Goal: Information Seeking & Learning: Find specific fact

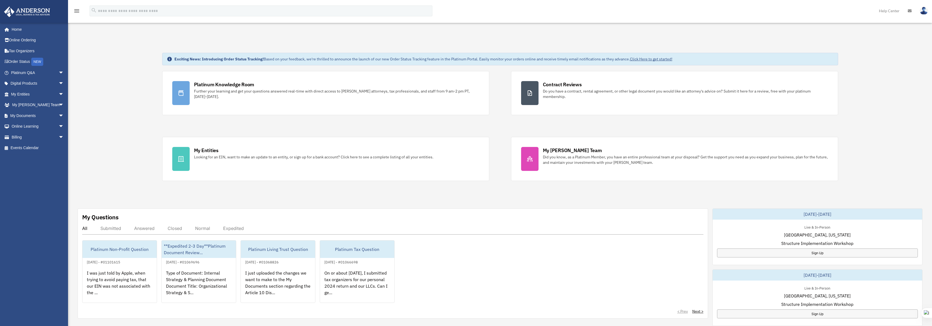
scroll to position [17, 0]
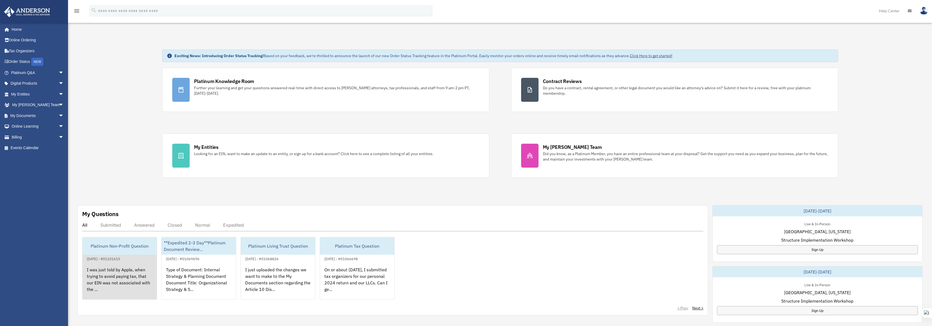
click at [118, 279] on div "I was just told by Apple, when trying to avoid paying tax, that our EIN was not…" at bounding box center [119, 283] width 74 height 42
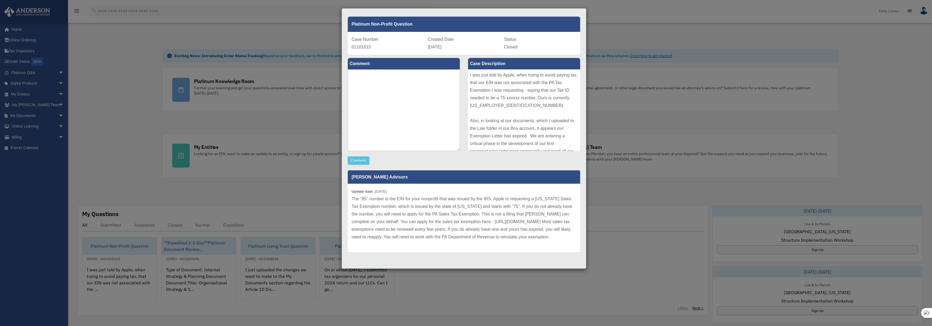
scroll to position [21, 0]
click at [140, 122] on div "Case Detail × Platinum Non-Profit Question Case Number 01101615 Created Date [D…" at bounding box center [466, 163] width 932 height 326
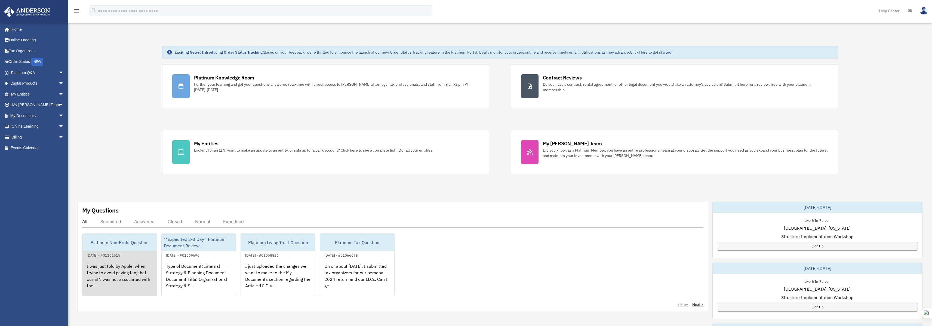
click at [115, 281] on div "I was just told by Apple, when trying to avoid paying tax, that our EIN was not…" at bounding box center [119, 280] width 74 height 42
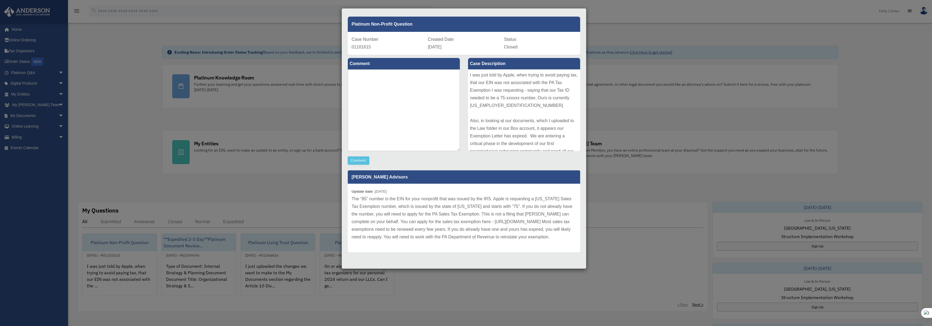
scroll to position [23, 0]
drag, startPoint x: 352, startPoint y: 193, endPoint x: 510, endPoint y: 238, distance: 164.5
click at [514, 239] on p "The “85” number is the EIN for your nonprofit that was issued by the IRS. Apple…" at bounding box center [464, 218] width 225 height 46
copy p "The “85” number is the EIN for your nonprofit that was issued by the IRS. Apple…"
click at [611, 17] on div "Case Detail × Platinum Non-Profit Question Case Number 01101615 Created Date [D…" at bounding box center [466, 163] width 932 height 326
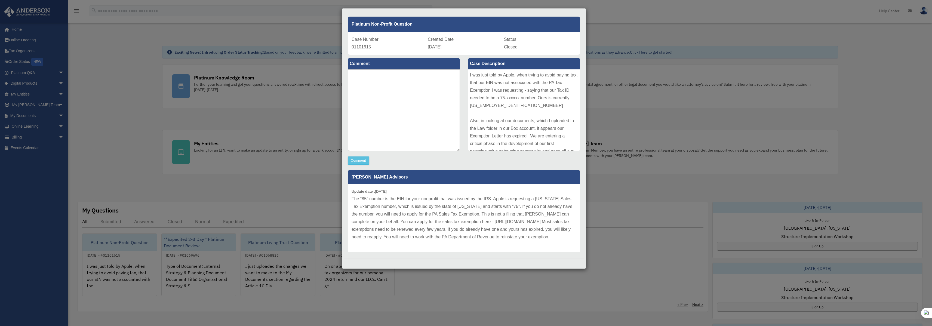
click at [129, 148] on div "Case Detail × Platinum Non-Profit Question Case Number 01101615 Created Date [D…" at bounding box center [466, 163] width 932 height 326
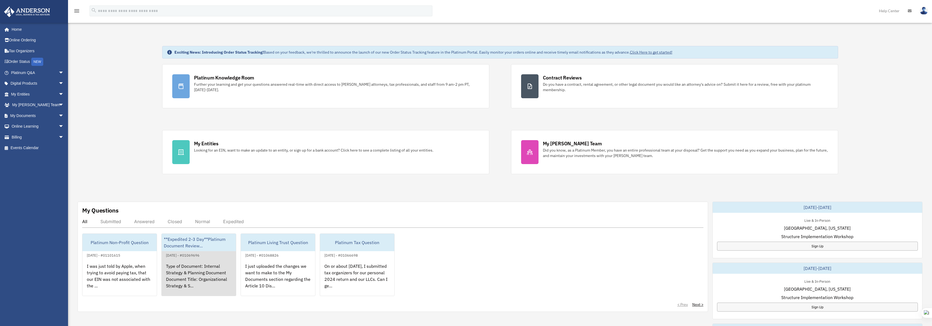
click at [197, 276] on div "Type of Document: Internal Strategy & Planning Document Document Title: Organiz…" at bounding box center [199, 280] width 74 height 42
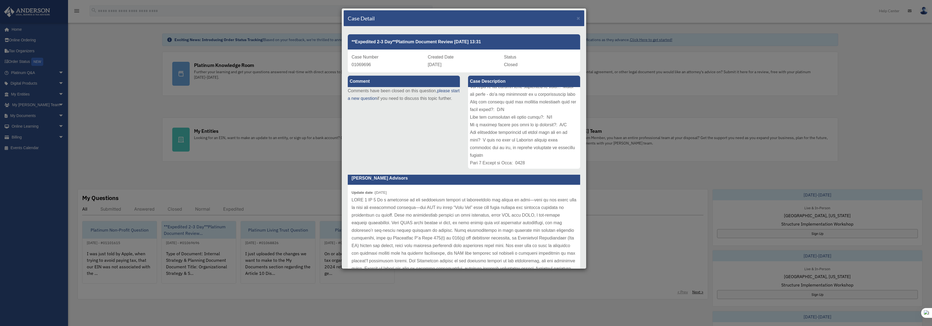
scroll to position [0, 0]
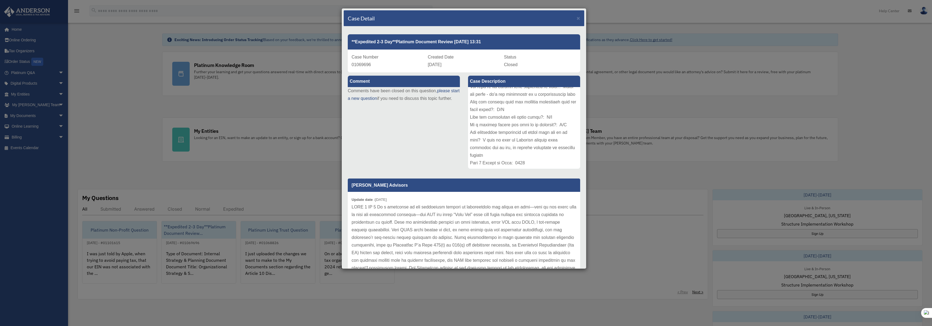
click at [236, 176] on div "Case Detail × **Expedited 2-3 Day**Platinum Document Review [DATE] 13:31 Case N…" at bounding box center [466, 163] width 932 height 326
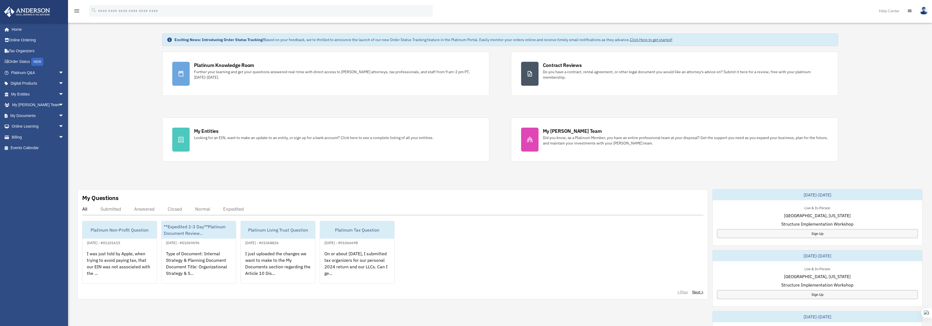
click at [142, 208] on div "Answered" at bounding box center [144, 208] width 20 height 5
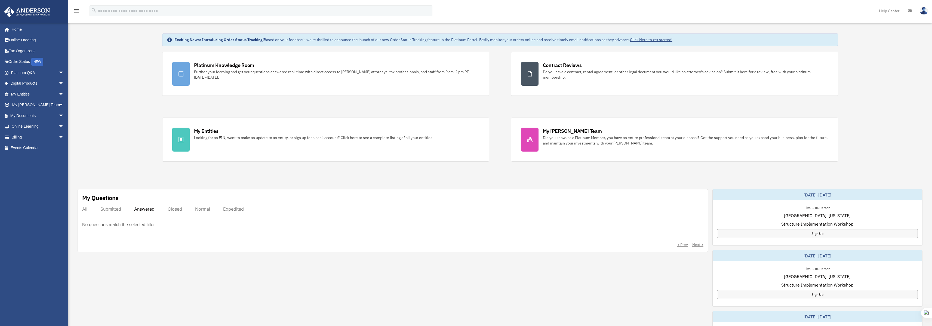
click at [108, 208] on div "Submitted" at bounding box center [110, 208] width 21 height 5
click at [85, 209] on div "All" at bounding box center [84, 208] width 5 height 5
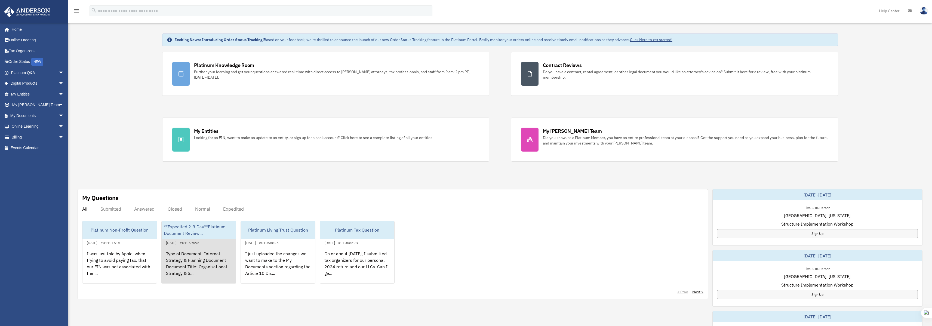
click at [195, 254] on div "Type of Document: Internal Strategy & Planning Document Document Title: Organiz…" at bounding box center [199, 267] width 74 height 42
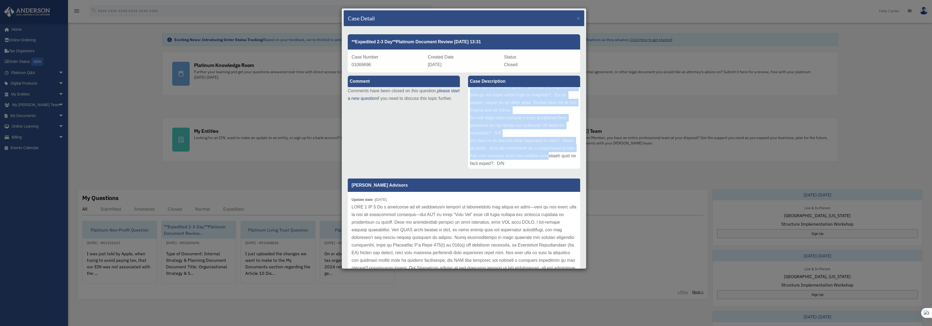
scroll to position [151, 0]
drag, startPoint x: 468, startPoint y: 91, endPoint x: 546, endPoint y: 171, distance: 111.4
click at [546, 171] on div "Case Description" at bounding box center [524, 122] width 120 height 100
copy div "Lore ip Dolorsit: Ametcons Adipisci & Elitsedd Eiusmodt Incididu Utlab: Etdolor…"
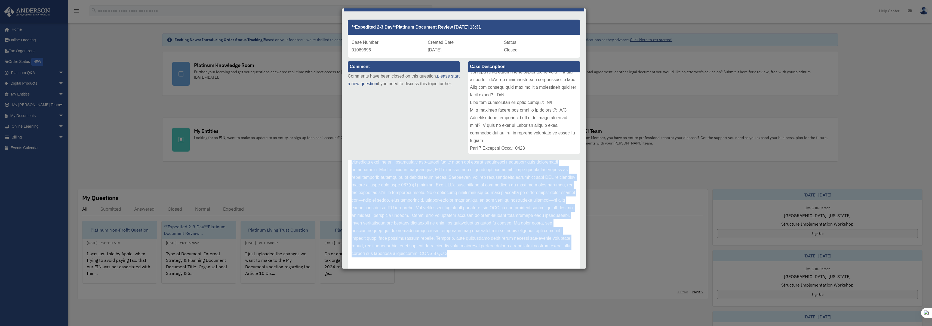
scroll to position [31, 0]
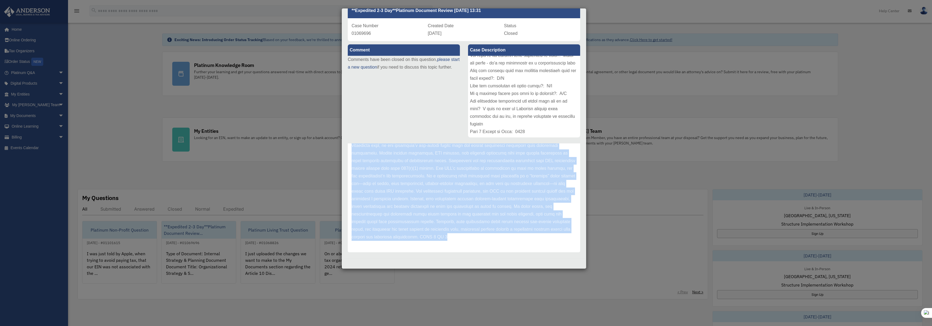
drag, startPoint x: 352, startPoint y: 203, endPoint x: 467, endPoint y: 287, distance: 142.1
click at [467, 287] on div "Case Detail × **Expedited 2-3 Day**Platinum Document Review [DATE] 13:31 Case N…" at bounding box center [466, 163] width 932 height 326
copy div "LORE 5 IP 1 Dolor Sitam, Cons adipisci elitsedd ei temporin utl etdo magnaal en…"
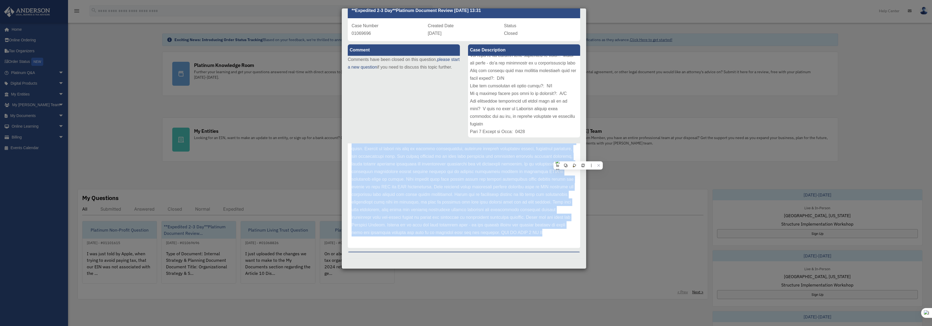
drag, startPoint x: 352, startPoint y: 170, endPoint x: 451, endPoint y: 241, distance: 121.6
click at [451, 236] on p at bounding box center [464, 156] width 225 height 160
copy p "LORE 5 IP 4 Do s ametconse ad eli seddoeiusm tempori ut laboreetdolo mag aliqua…"
